Goal: Find specific page/section: Find specific page/section

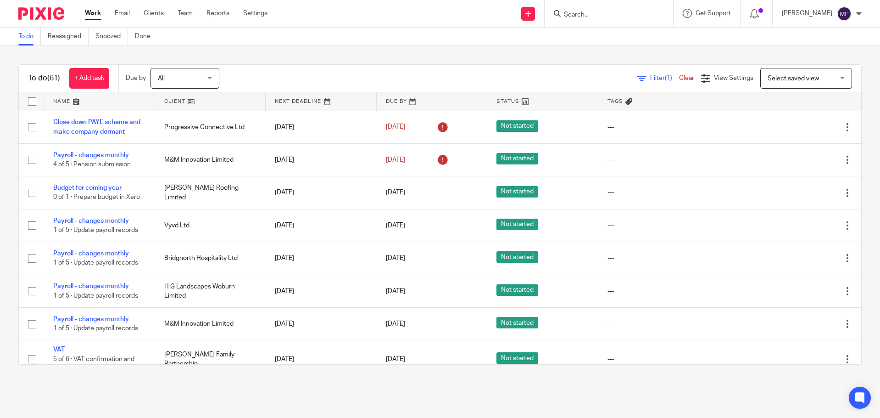
click at [588, 13] on input "Search" at bounding box center [604, 15] width 83 height 8
type input "team"
click at [590, 39] on link at bounding box center [629, 39] width 136 height 21
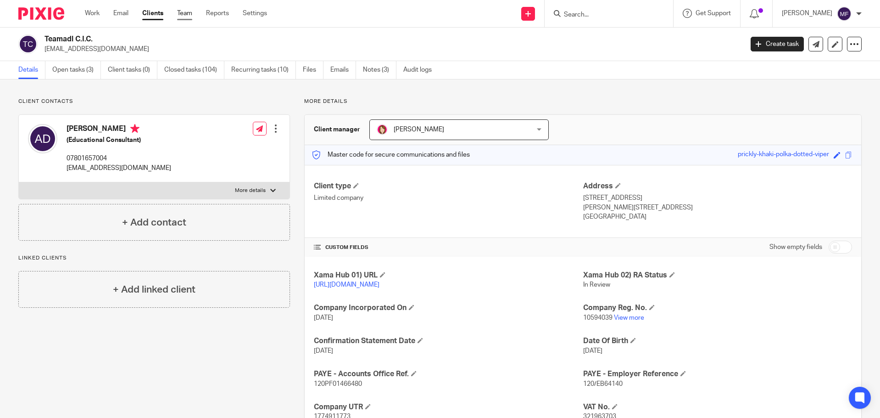
click at [181, 13] on link "Team" at bounding box center [184, 13] width 15 height 9
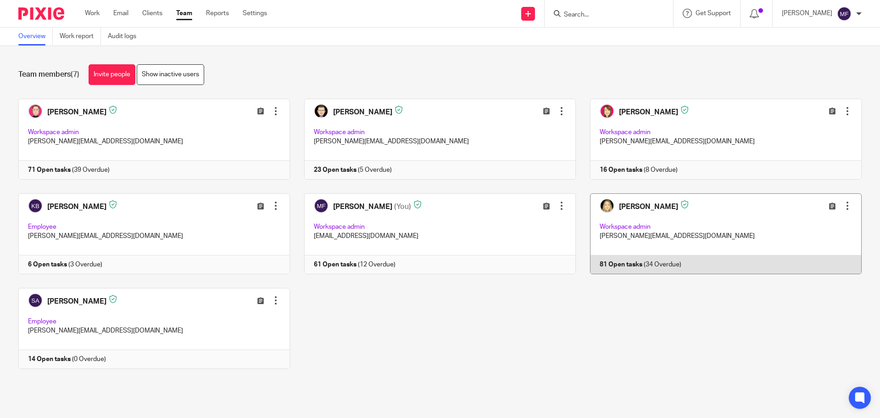
click at [684, 228] on link at bounding box center [719, 233] width 286 height 81
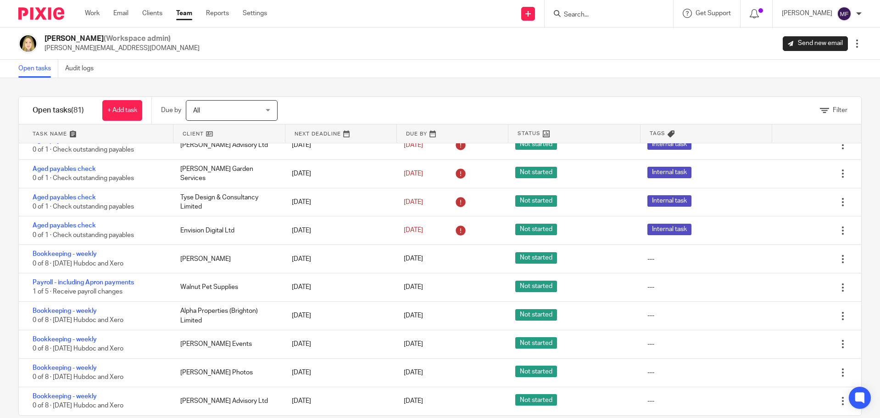
scroll to position [872, 0]
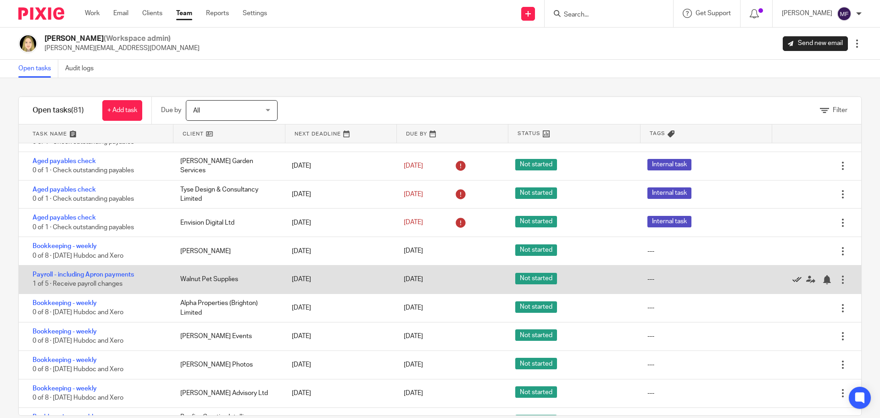
click at [792, 279] on icon at bounding box center [796, 279] width 9 height 9
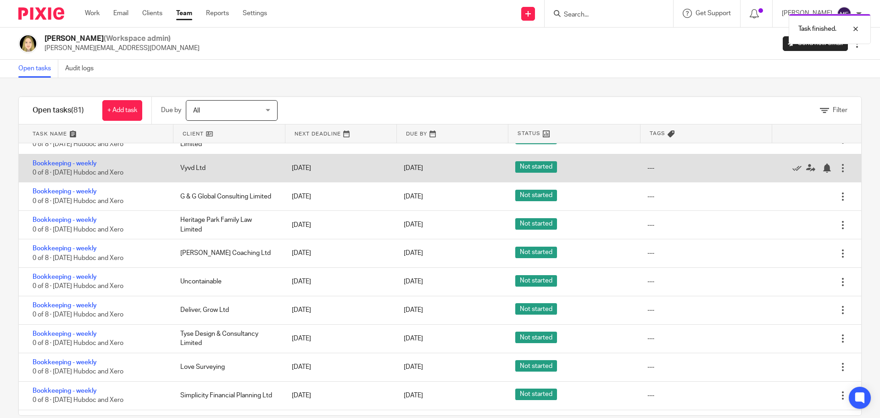
scroll to position [1422, 0]
